Goal: Navigation & Orientation: Find specific page/section

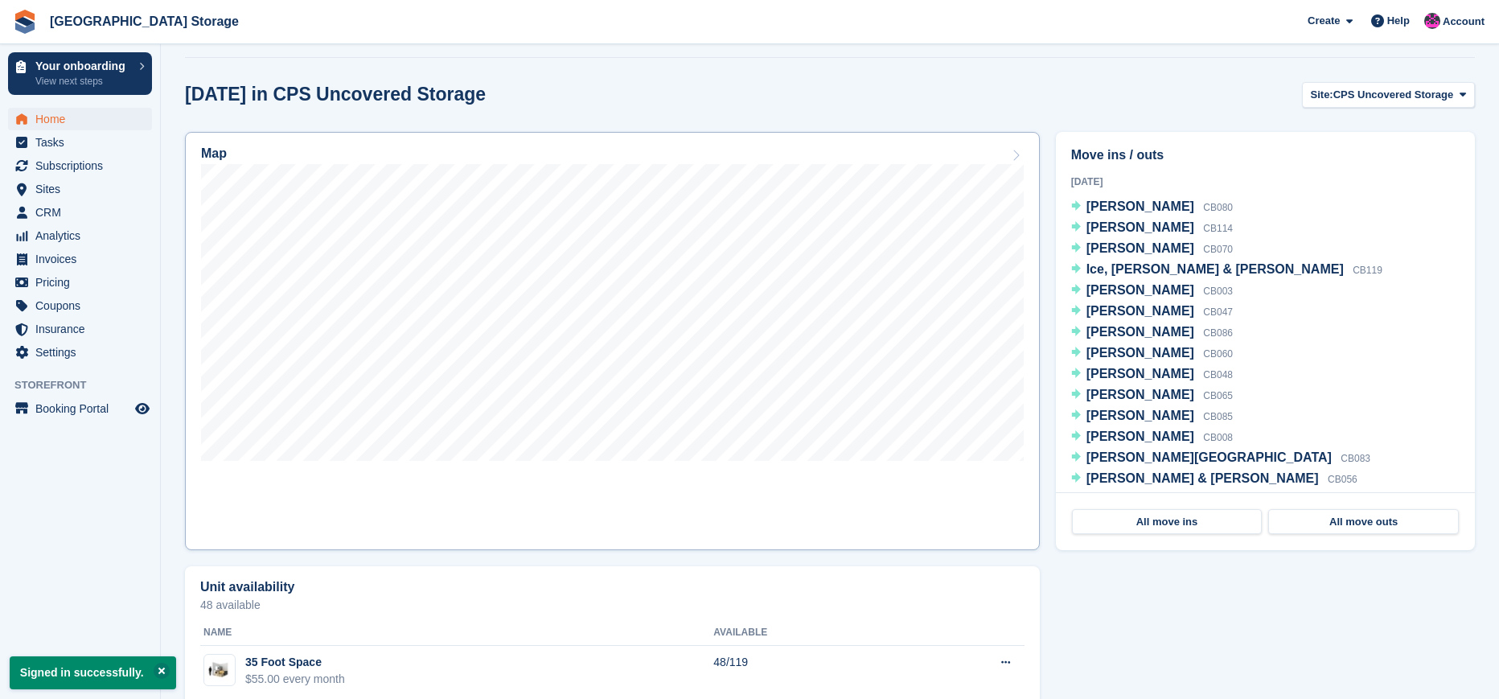
scroll to position [478, 0]
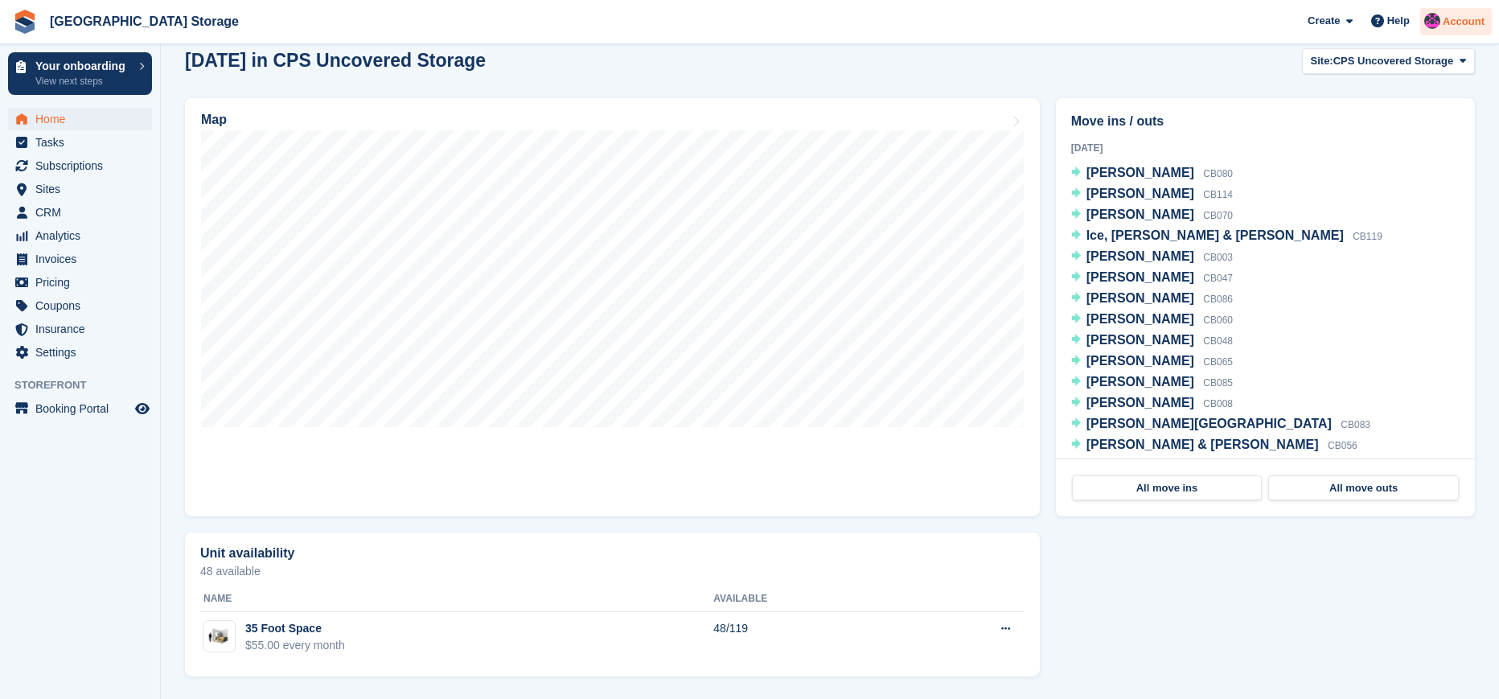
click at [1453, 22] on span "Account" at bounding box center [1463, 22] width 42 height 16
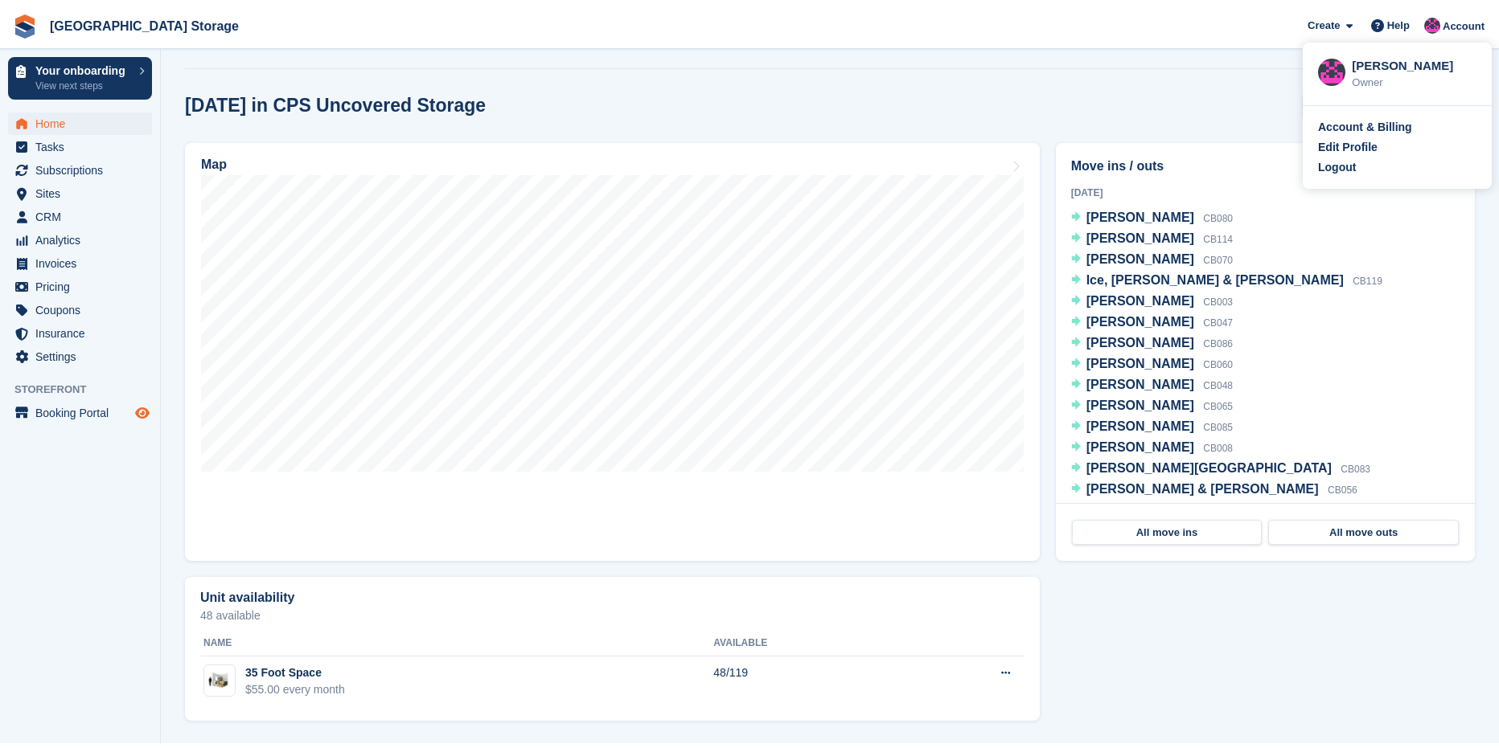
scroll to position [428, 0]
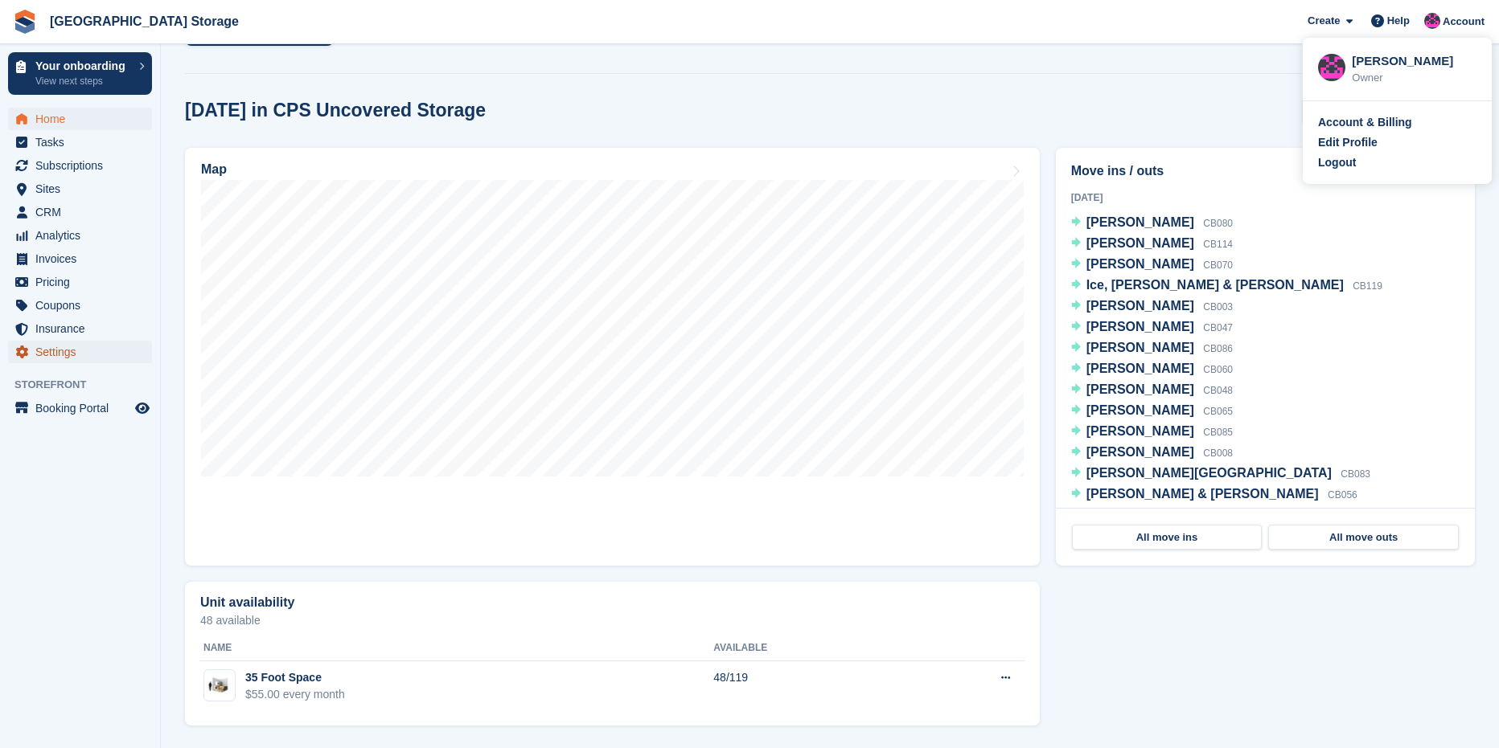
click at [102, 353] on span "Settings" at bounding box center [83, 352] width 96 height 23
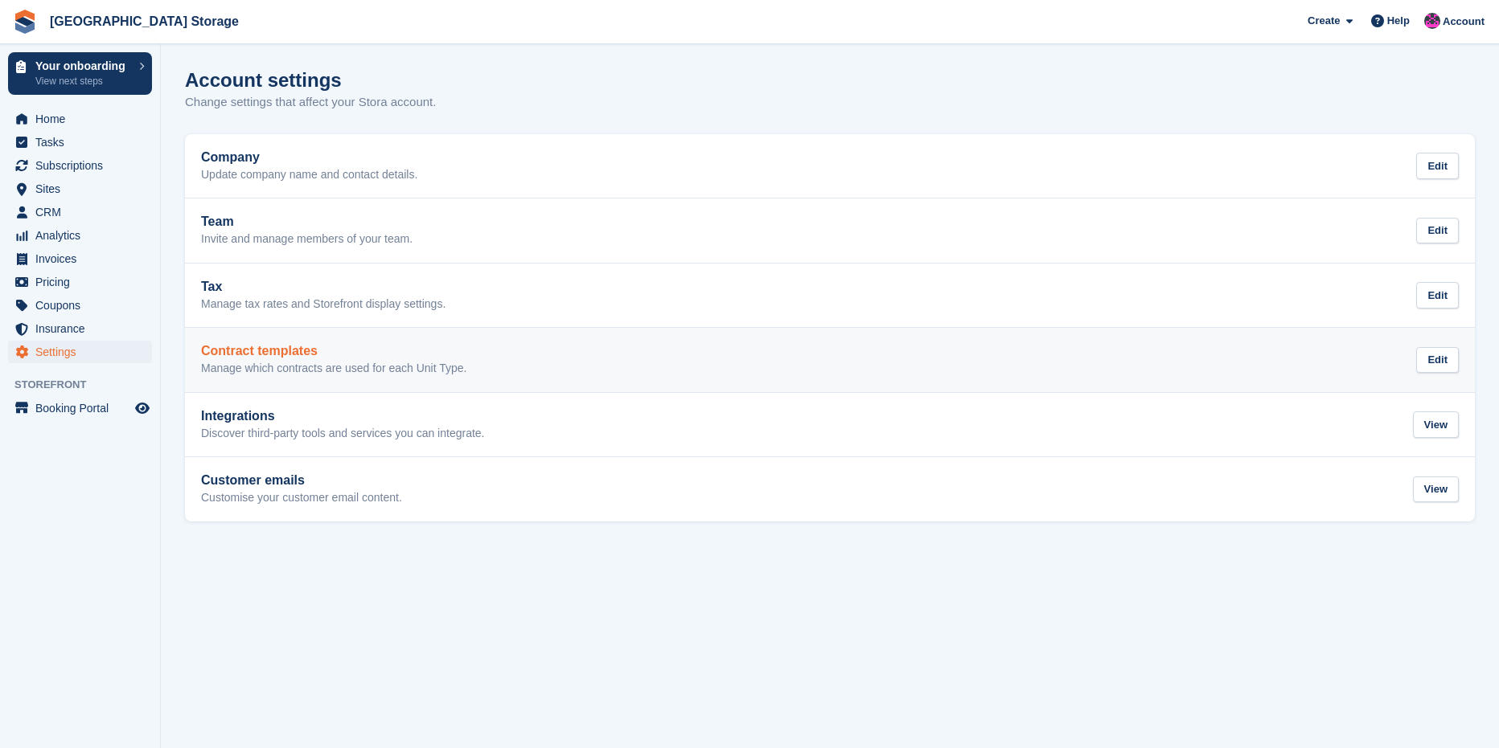
click at [351, 370] on p "Manage which contracts are used for each Unit Type." at bounding box center [333, 369] width 265 height 14
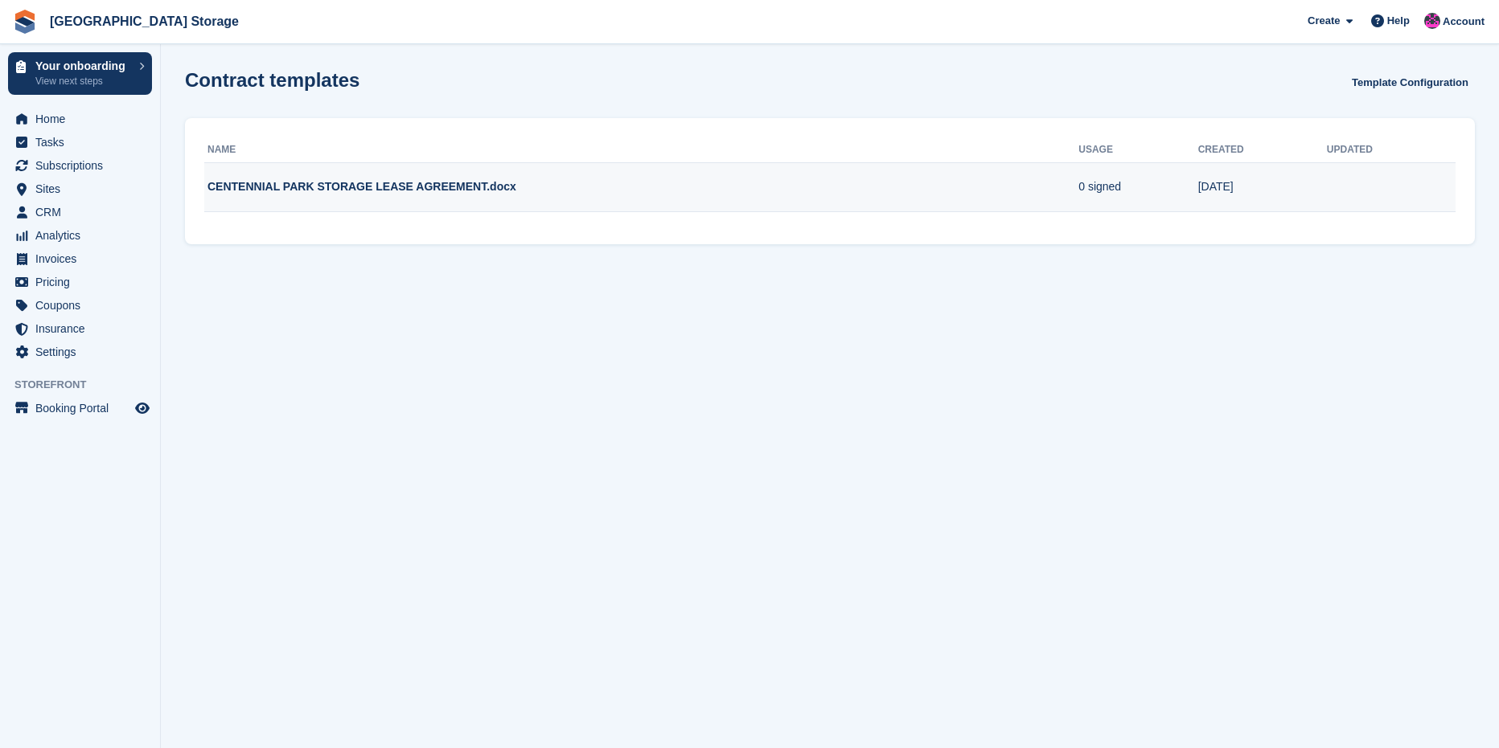
click at [264, 185] on td "CENTENNIAL PARK STORAGE LEASE AGREEMENT.docx" at bounding box center [641, 187] width 874 height 50
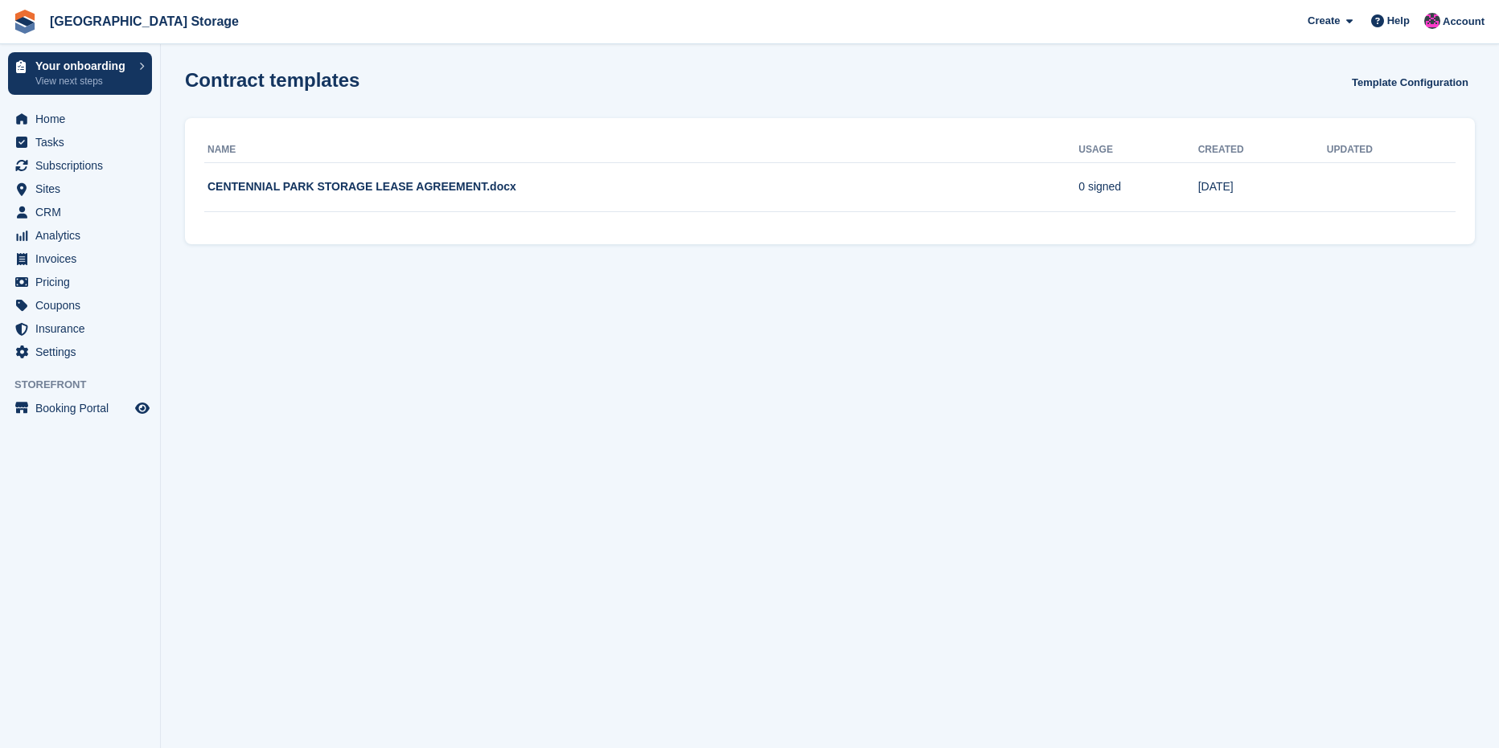
click at [396, 309] on section "Contract templates Template Configuration Name Usage Created Updated CENTENNIAL…" at bounding box center [830, 374] width 1338 height 748
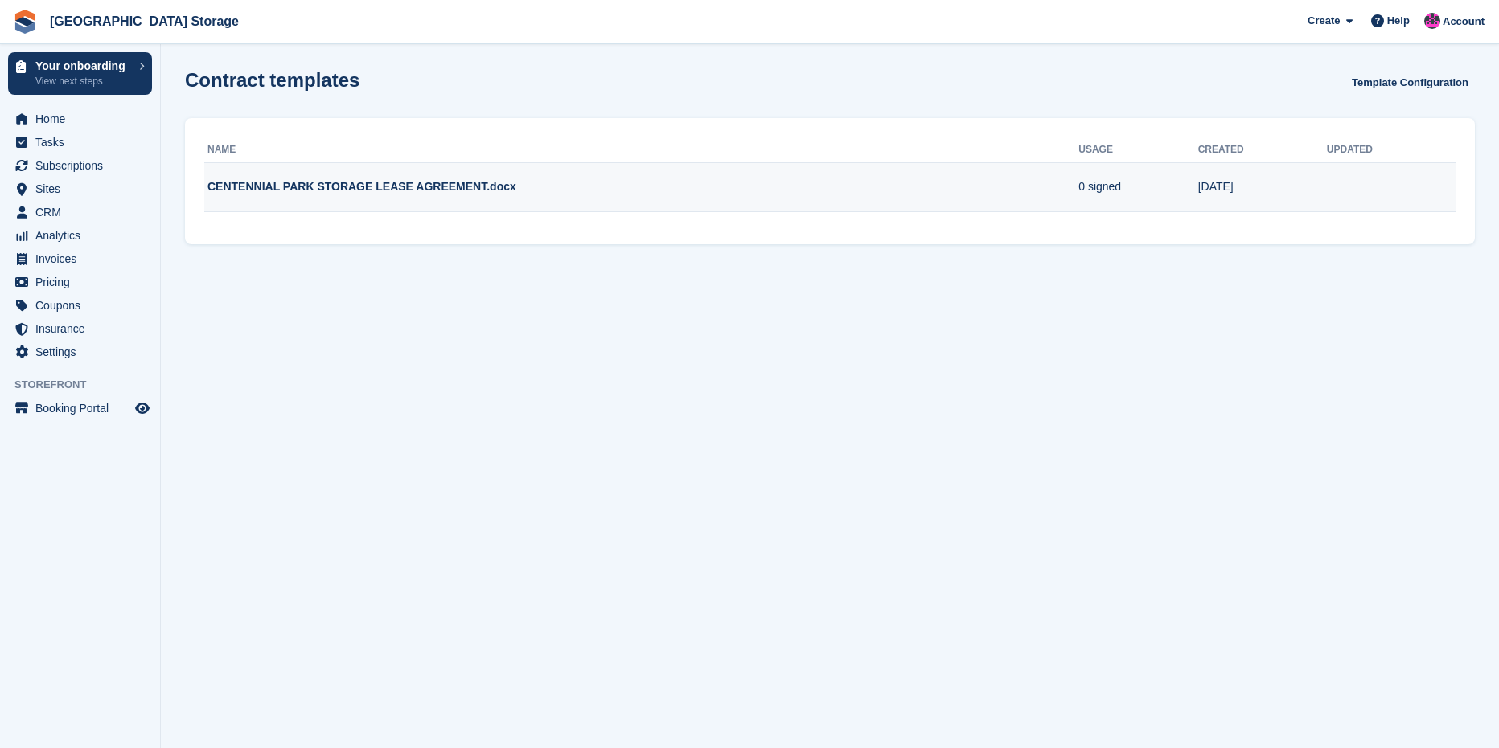
click at [1214, 195] on td "[DATE]" at bounding box center [1262, 187] width 129 height 50
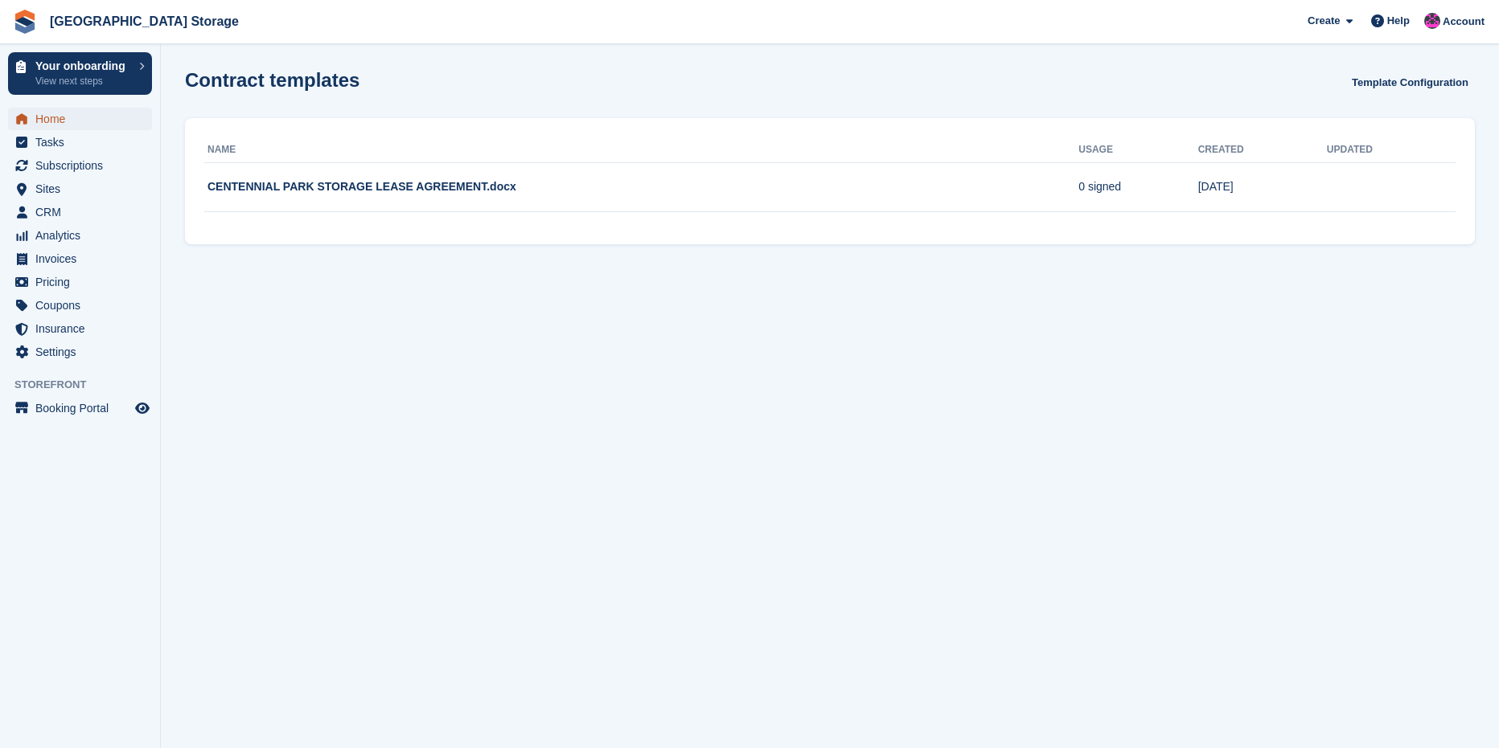
click at [59, 129] on span "Home" at bounding box center [83, 119] width 96 height 23
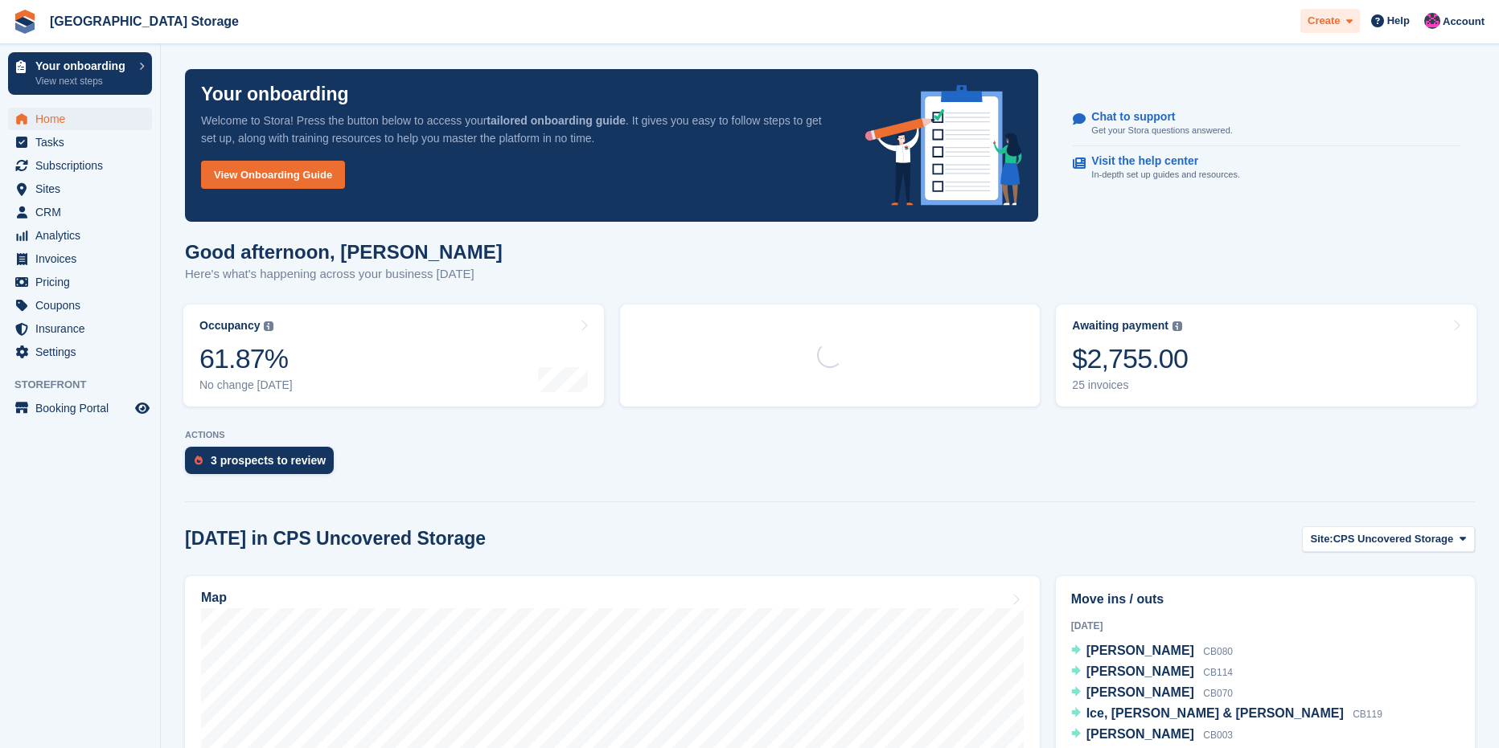
click at [1347, 10] on div "Create" at bounding box center [1329, 21] width 59 height 25
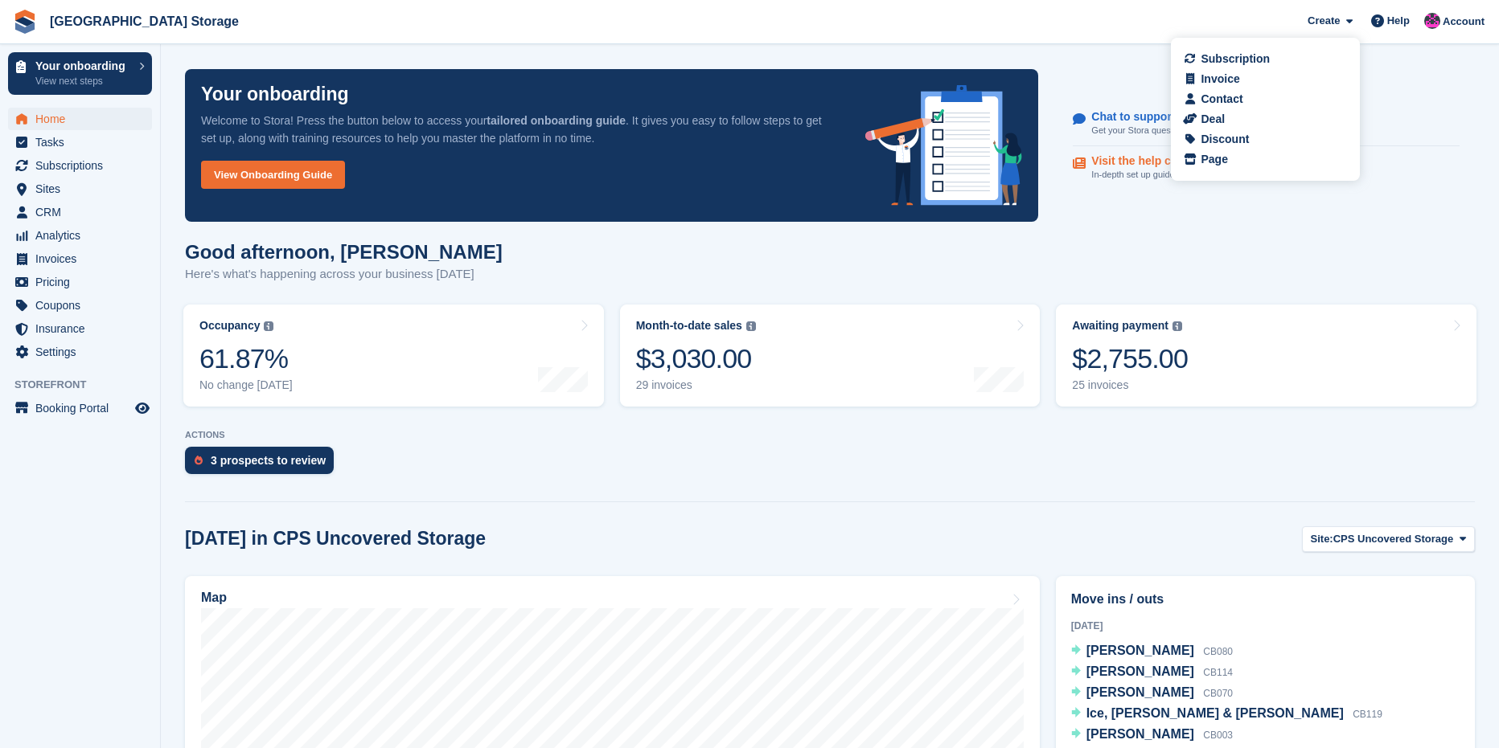
click at [1408, 147] on link "Visit the help center In-depth set up guides and resources." at bounding box center [1265, 167] width 387 height 43
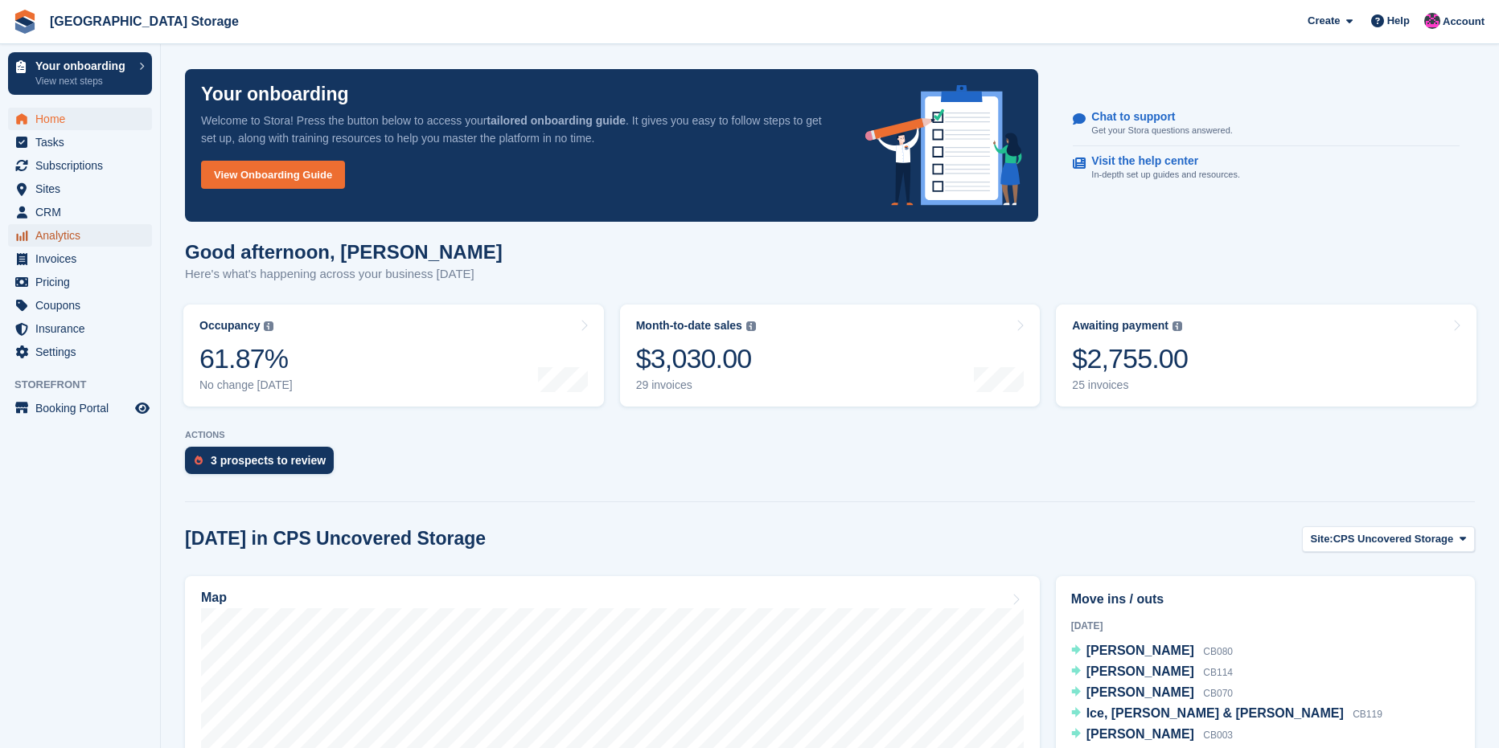
click at [65, 225] on span "Analytics" at bounding box center [83, 235] width 96 height 23
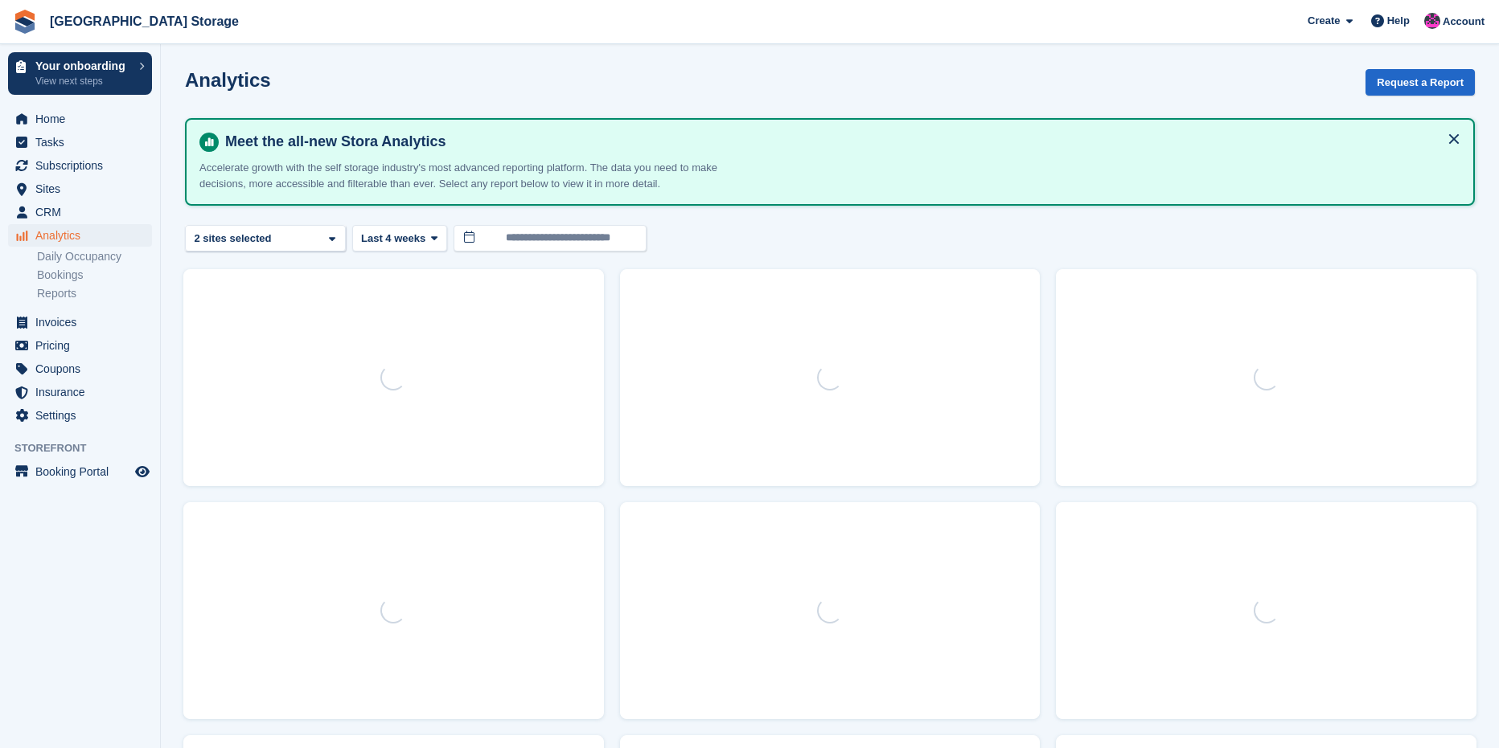
click at [60, 200] on ul "Sites Sites" at bounding box center [80, 189] width 160 height 23
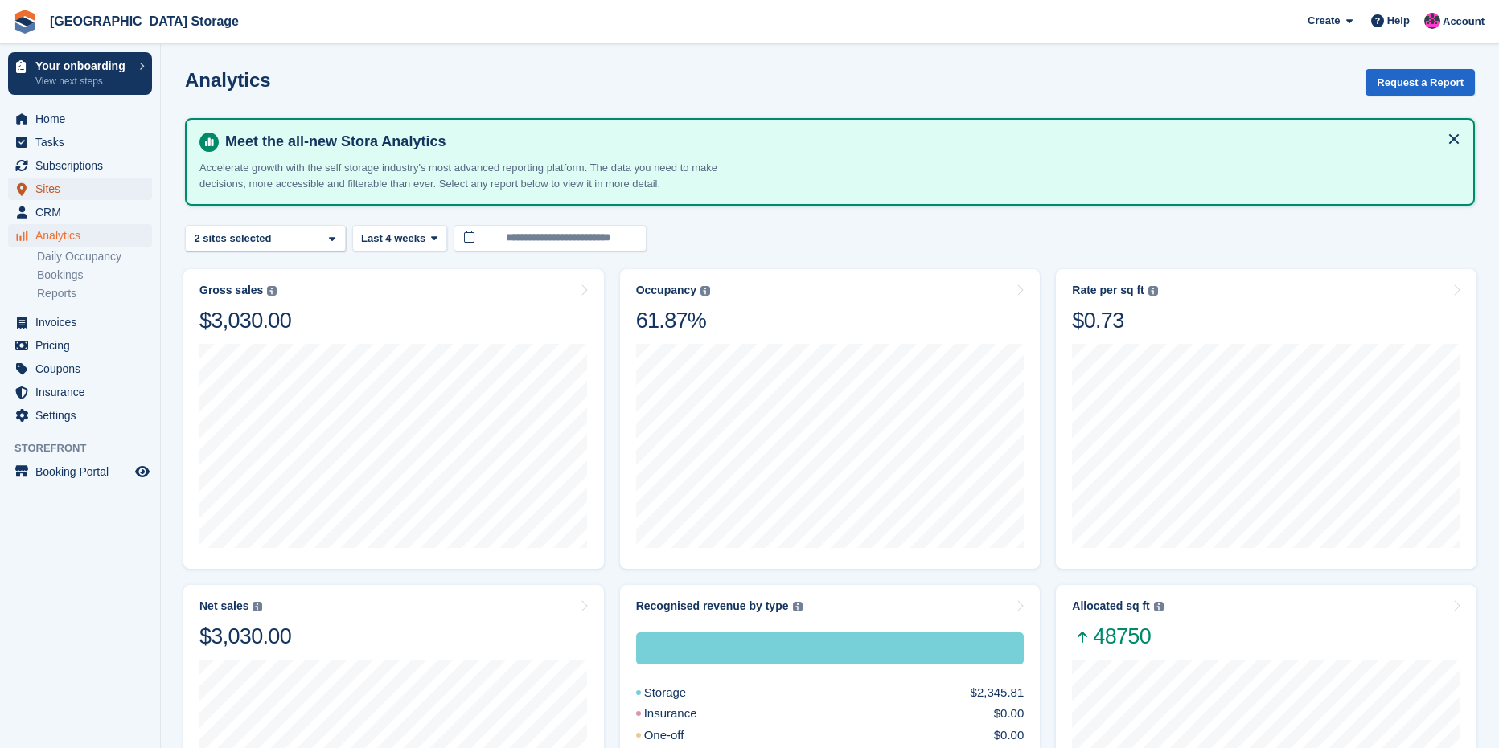
click at [64, 188] on span "Sites" at bounding box center [83, 189] width 96 height 23
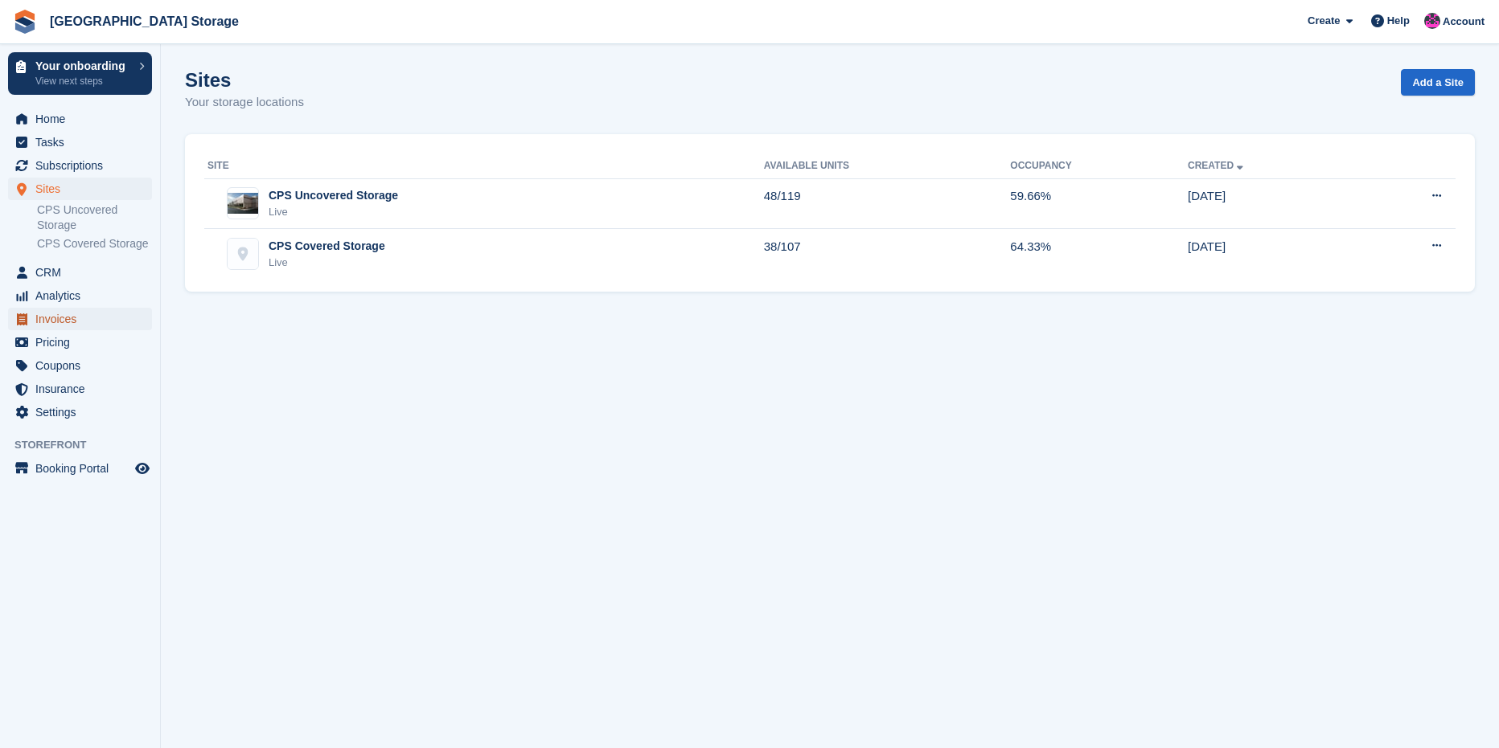
click at [54, 320] on span "Invoices" at bounding box center [83, 319] width 96 height 23
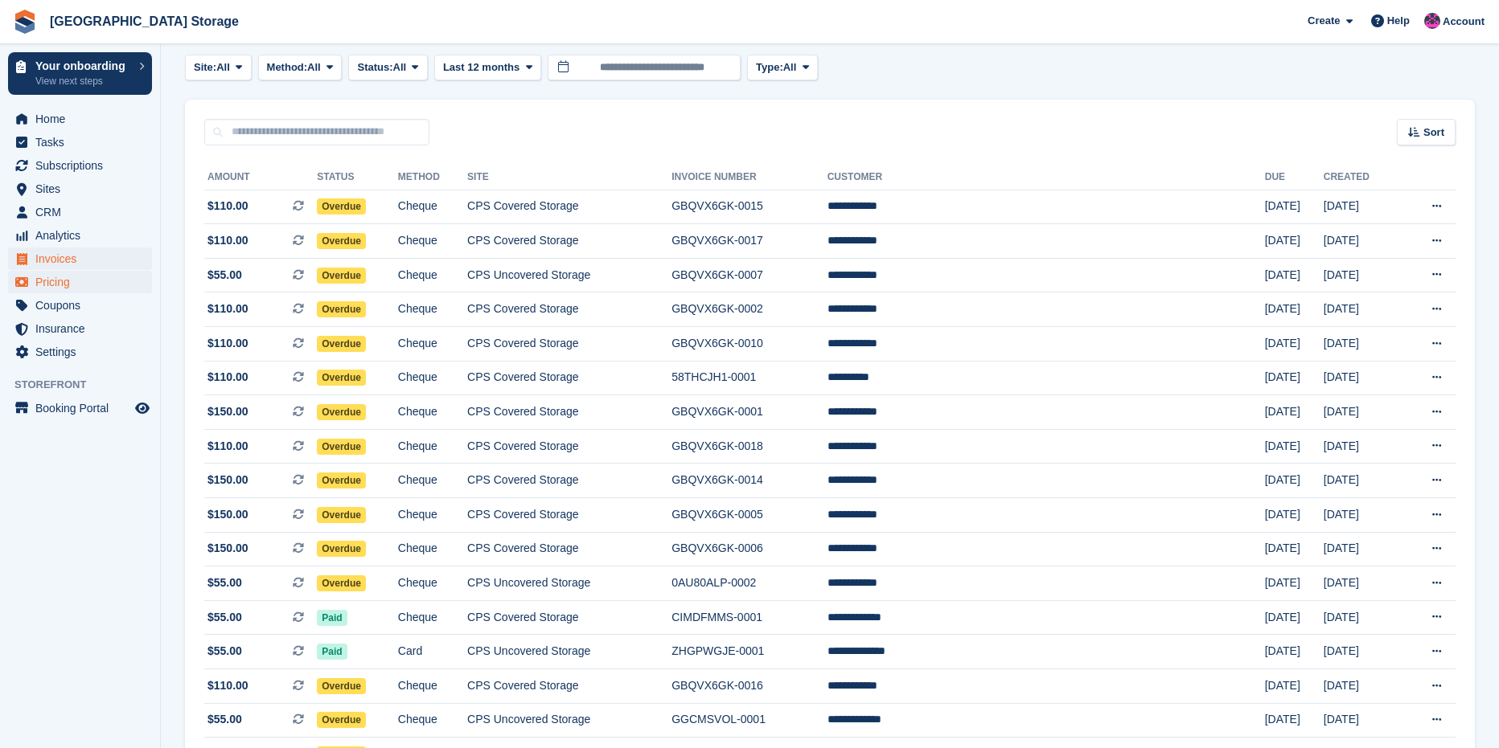
scroll to position [80, 0]
click at [47, 291] on span "Pricing" at bounding box center [83, 282] width 96 height 23
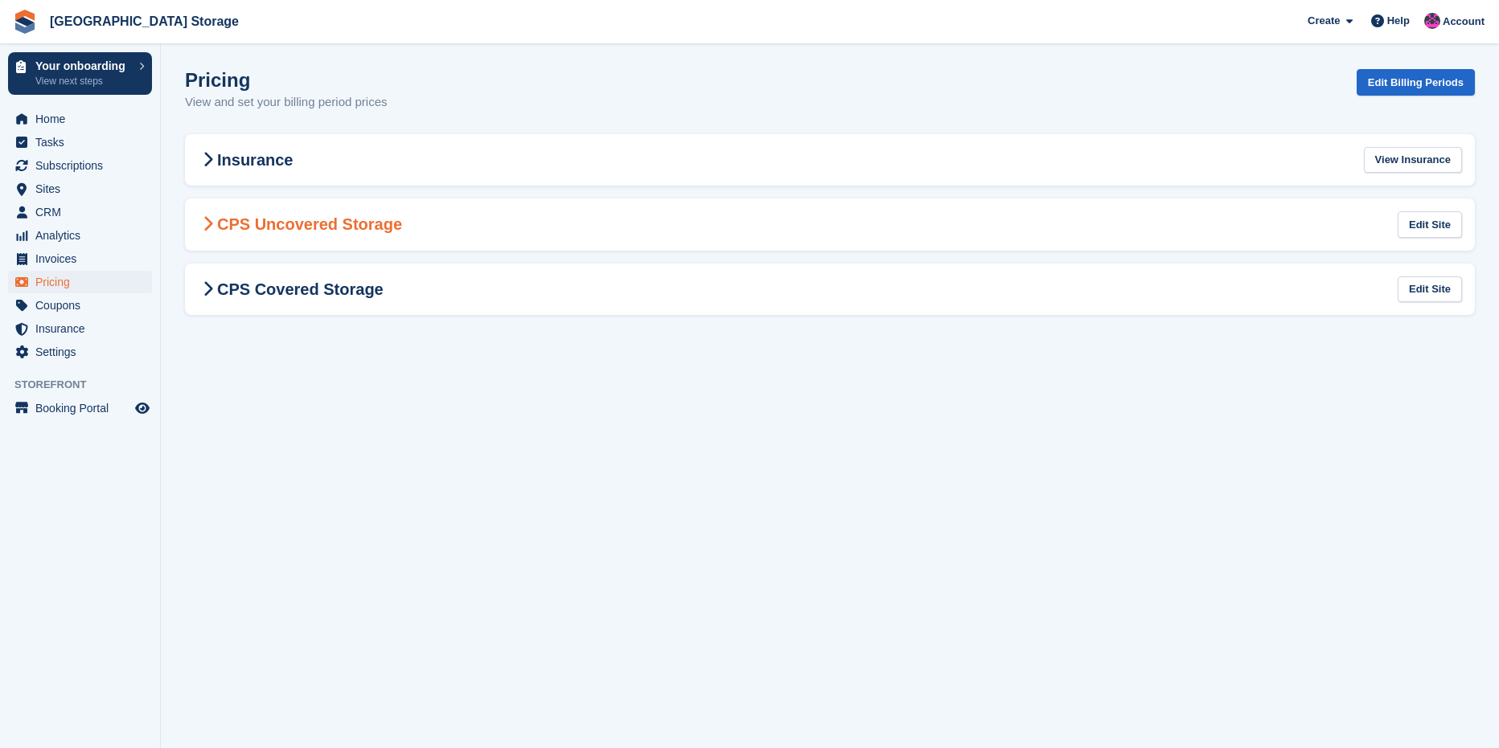
click at [332, 231] on h2 "CPS Uncovered Storage" at bounding box center [300, 224] width 204 height 19
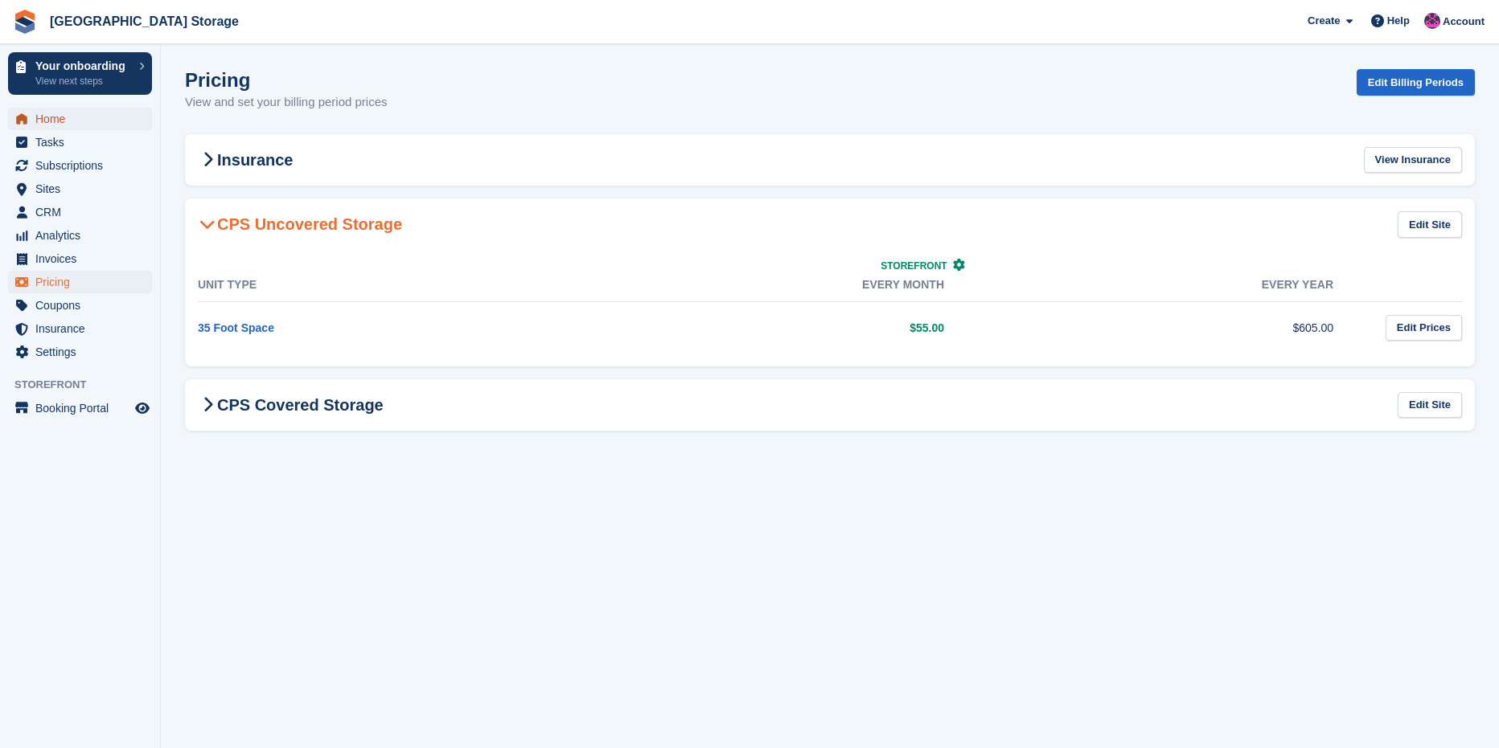
click at [38, 115] on span "Home" at bounding box center [83, 119] width 96 height 23
